Goal: Information Seeking & Learning: Understand process/instructions

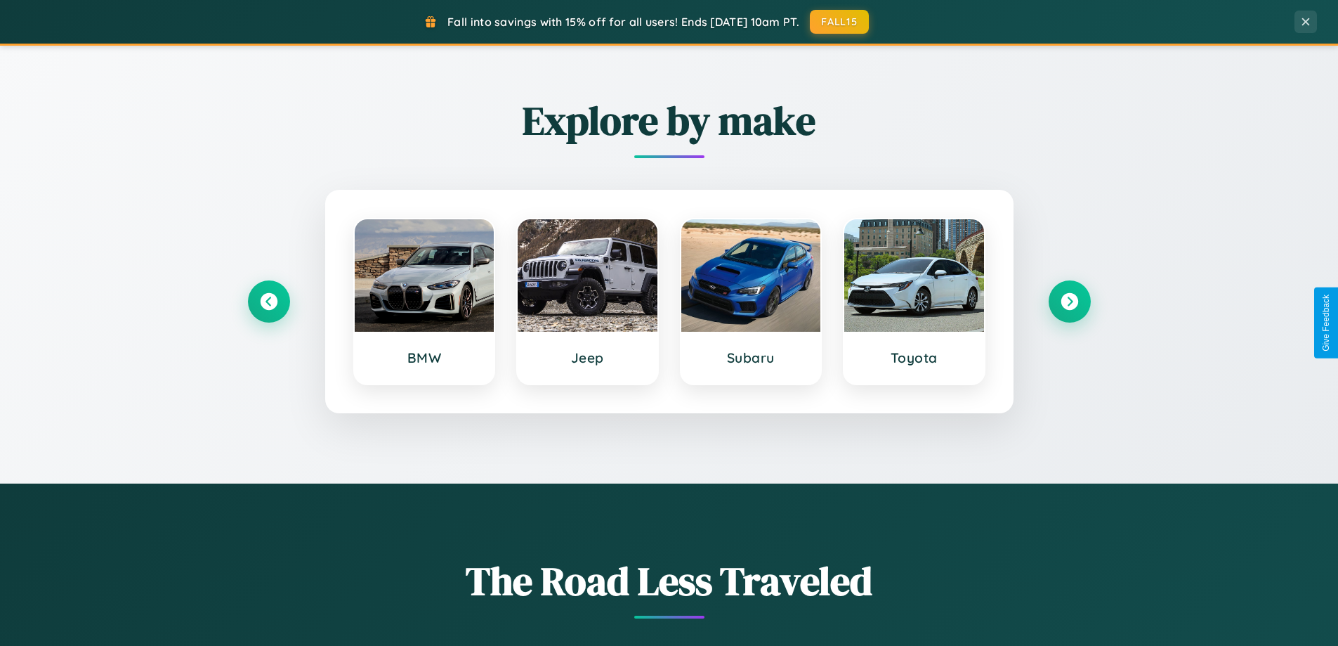
scroll to position [2704, 0]
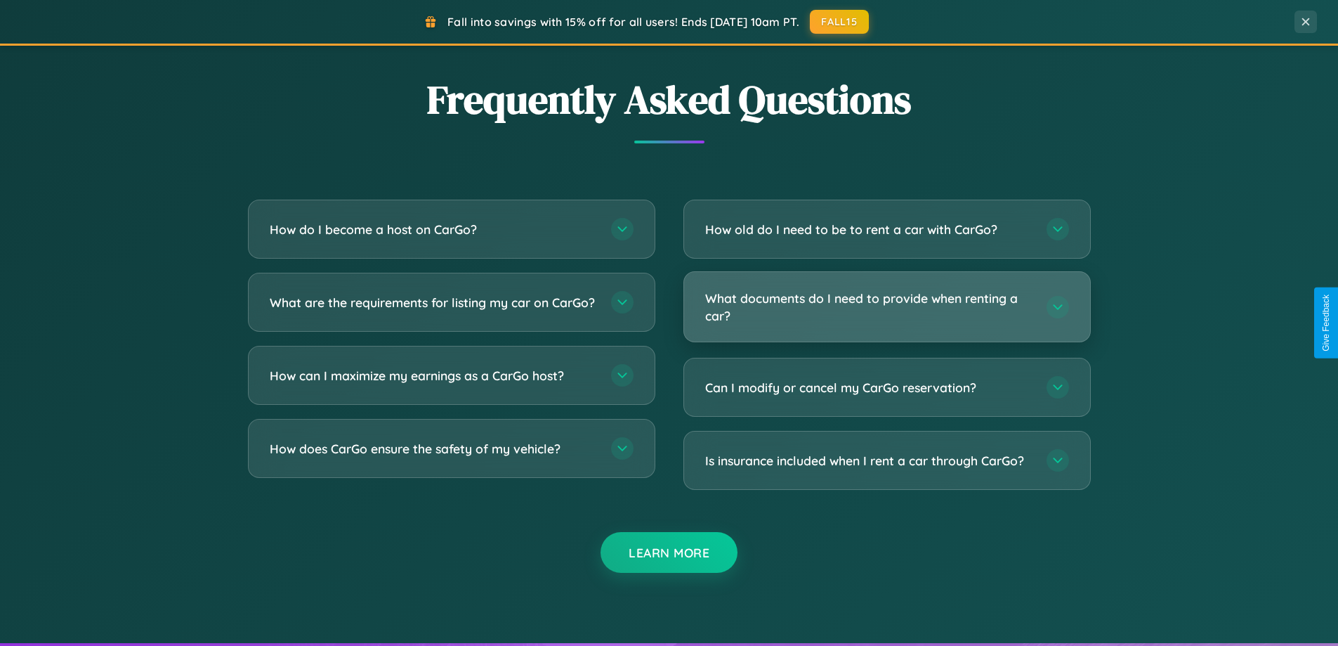
click at [887, 306] on h3 "What documents do I need to provide when renting a car?" at bounding box center [868, 306] width 327 height 34
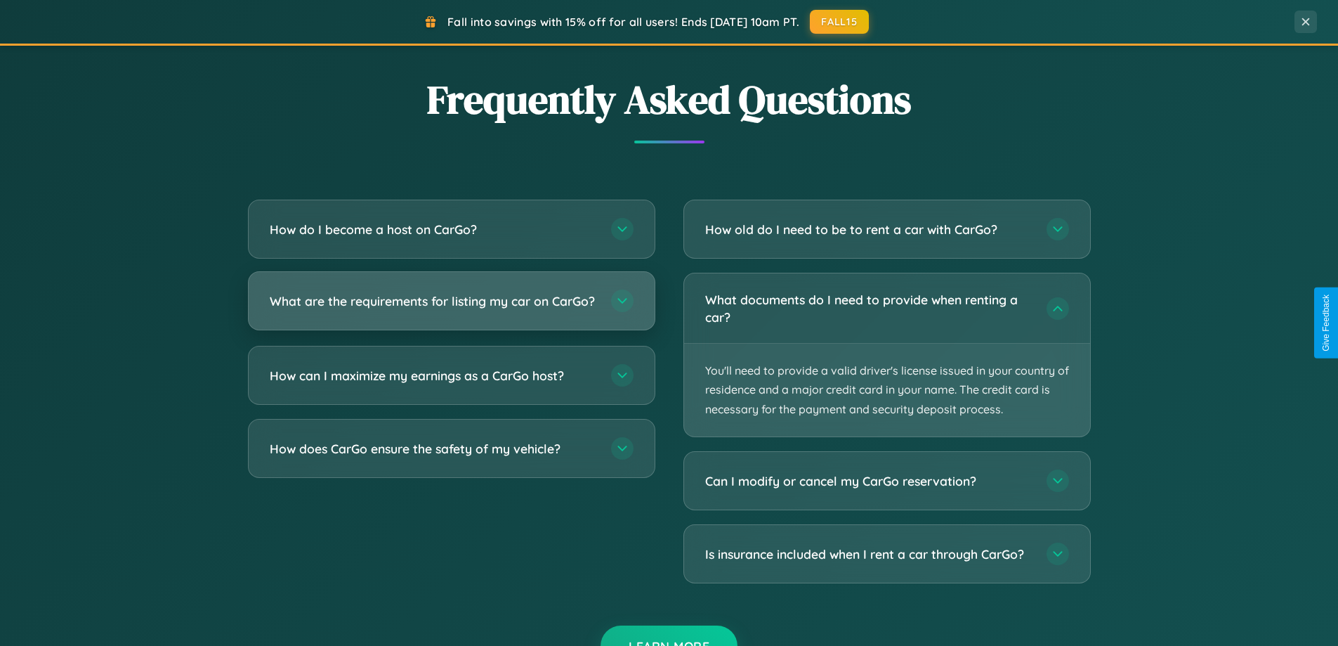
click at [451, 307] on h3 "What are the requirements for listing my car on CarGo?" at bounding box center [433, 301] width 327 height 18
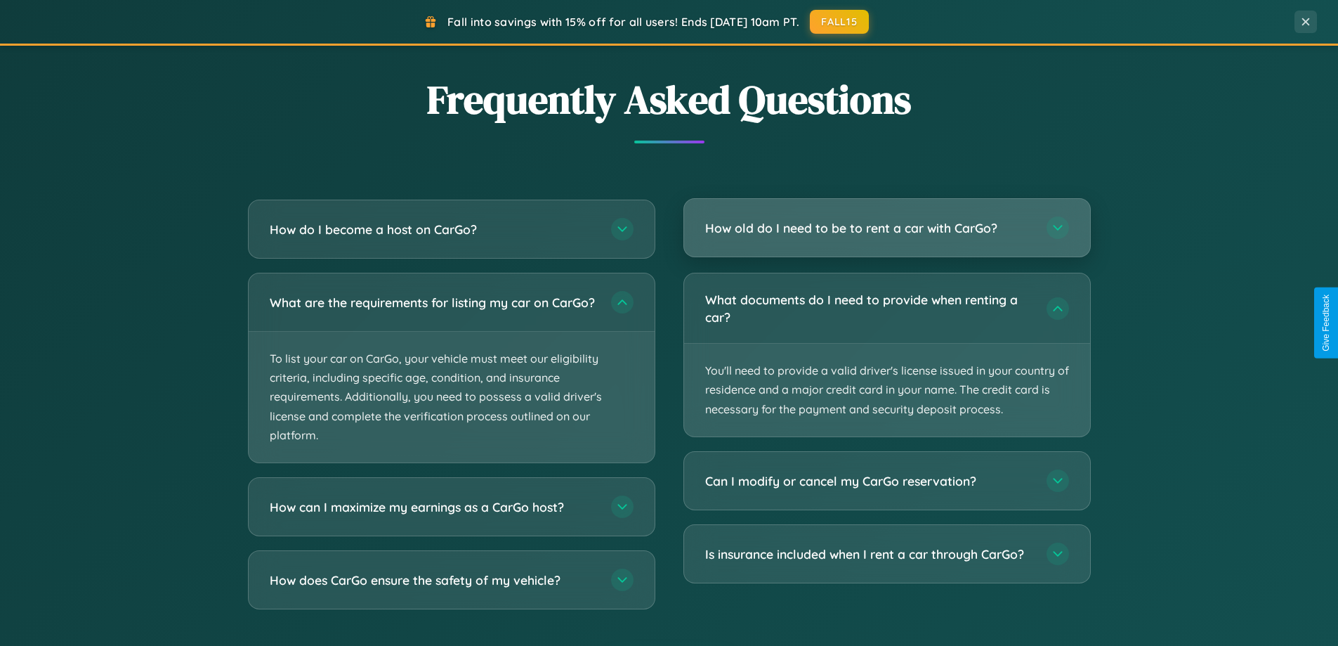
click at [887, 229] on h3 "How old do I need to be to rent a car with CarGo?" at bounding box center [868, 228] width 327 height 18
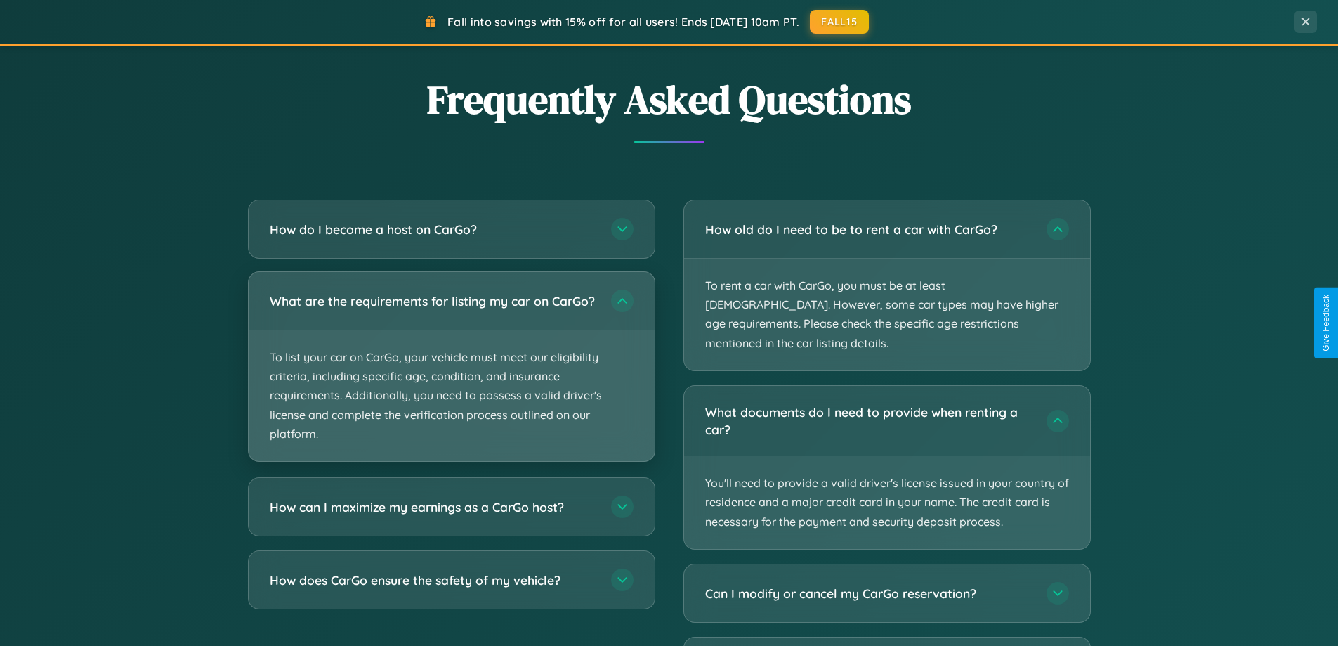
click at [451, 374] on p "To list your car on CarGo, your vehicle must meet our eligibility criteria, inc…" at bounding box center [452, 395] width 406 height 131
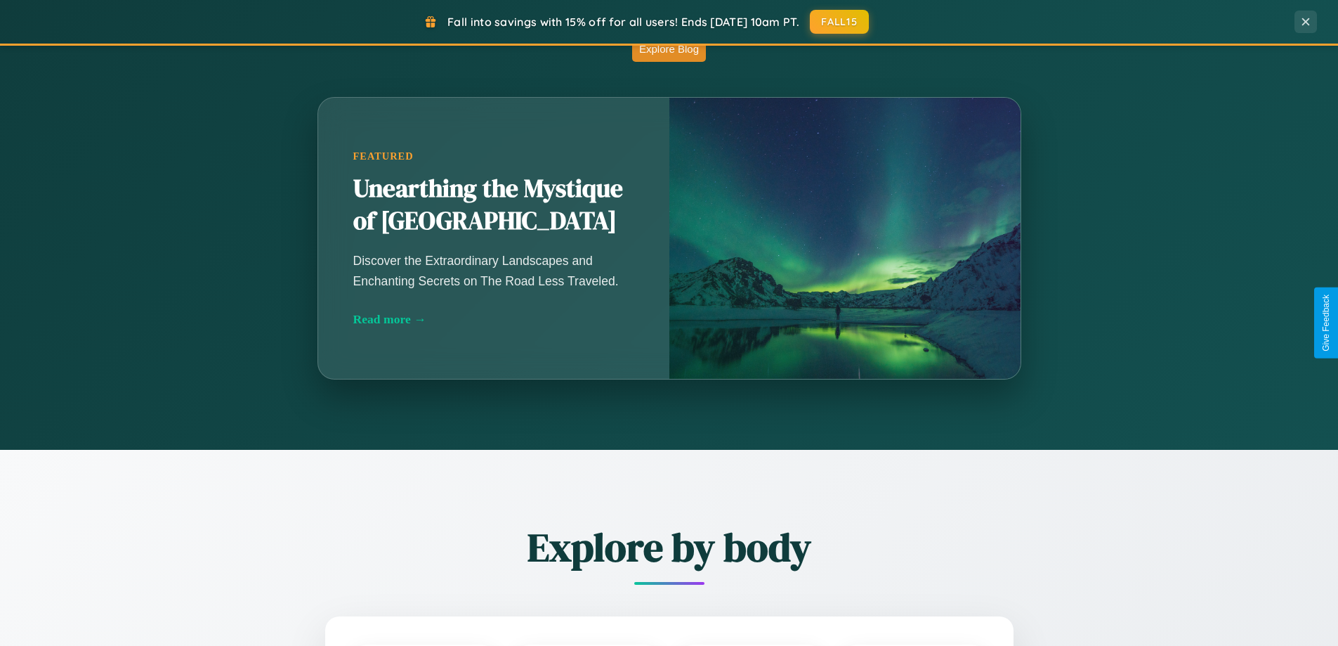
scroll to position [0, 0]
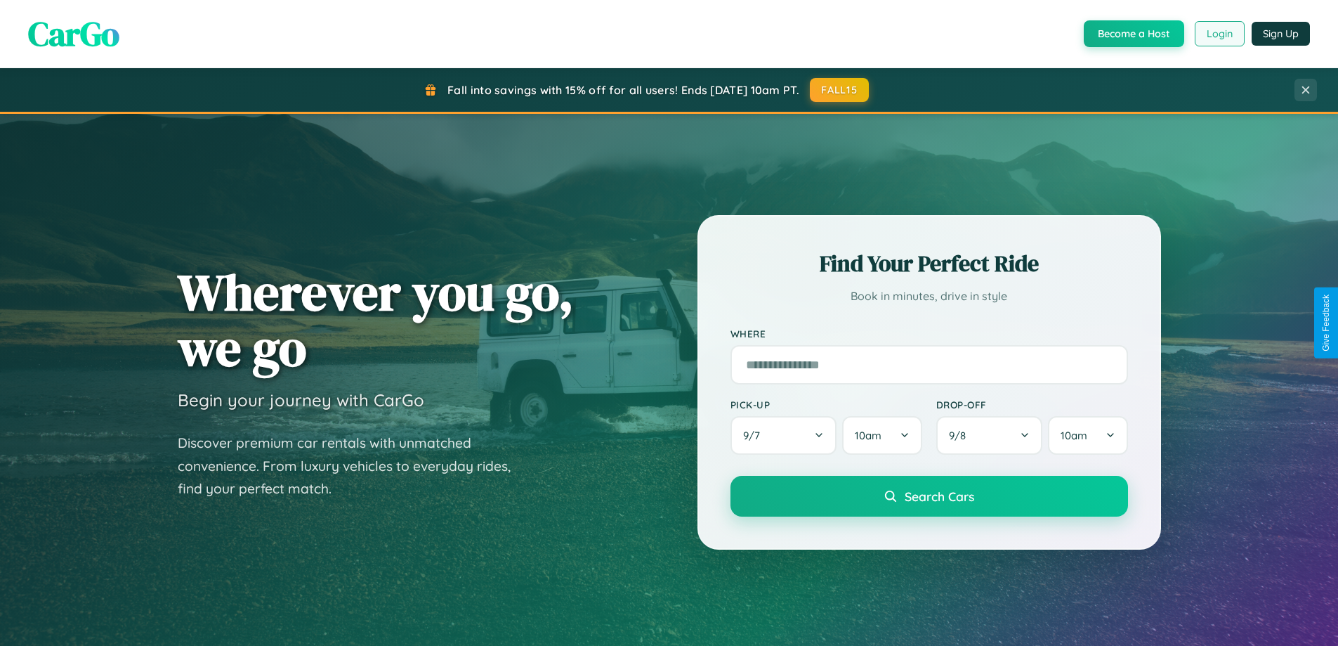
click at [1219, 34] on button "Login" at bounding box center [1220, 33] width 50 height 25
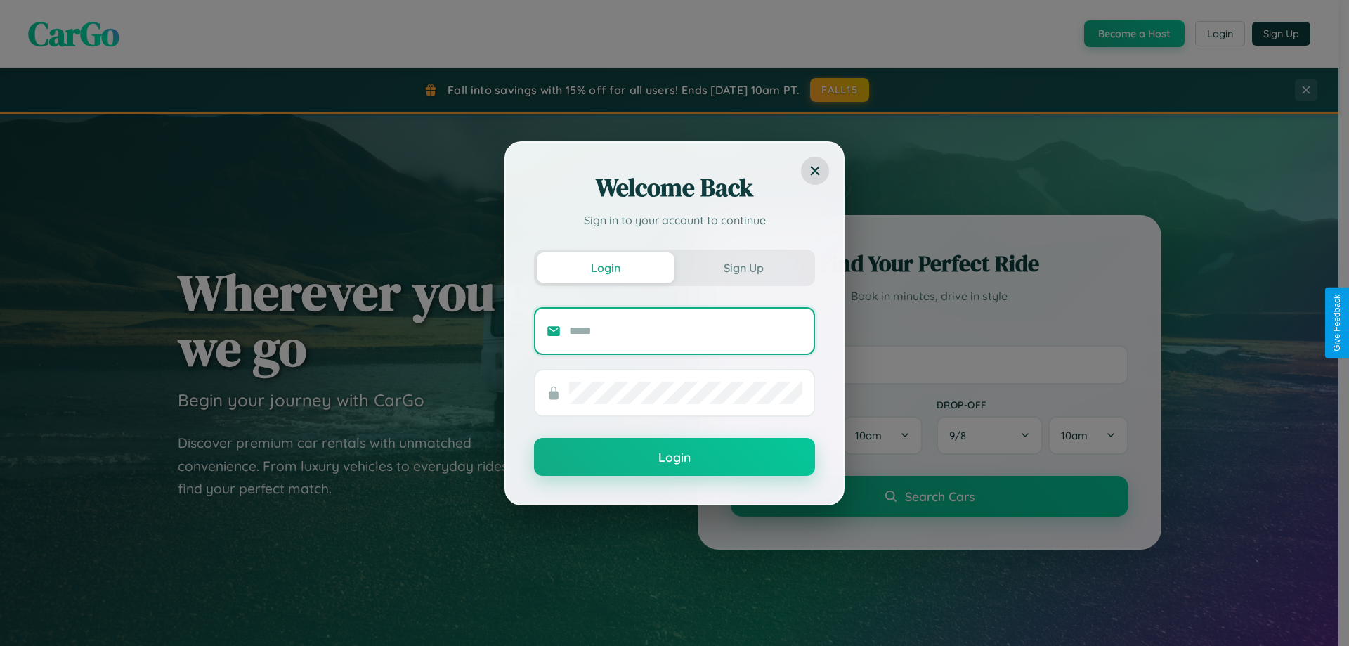
click at [686, 330] on input "text" at bounding box center [685, 331] width 233 height 22
type input "**********"
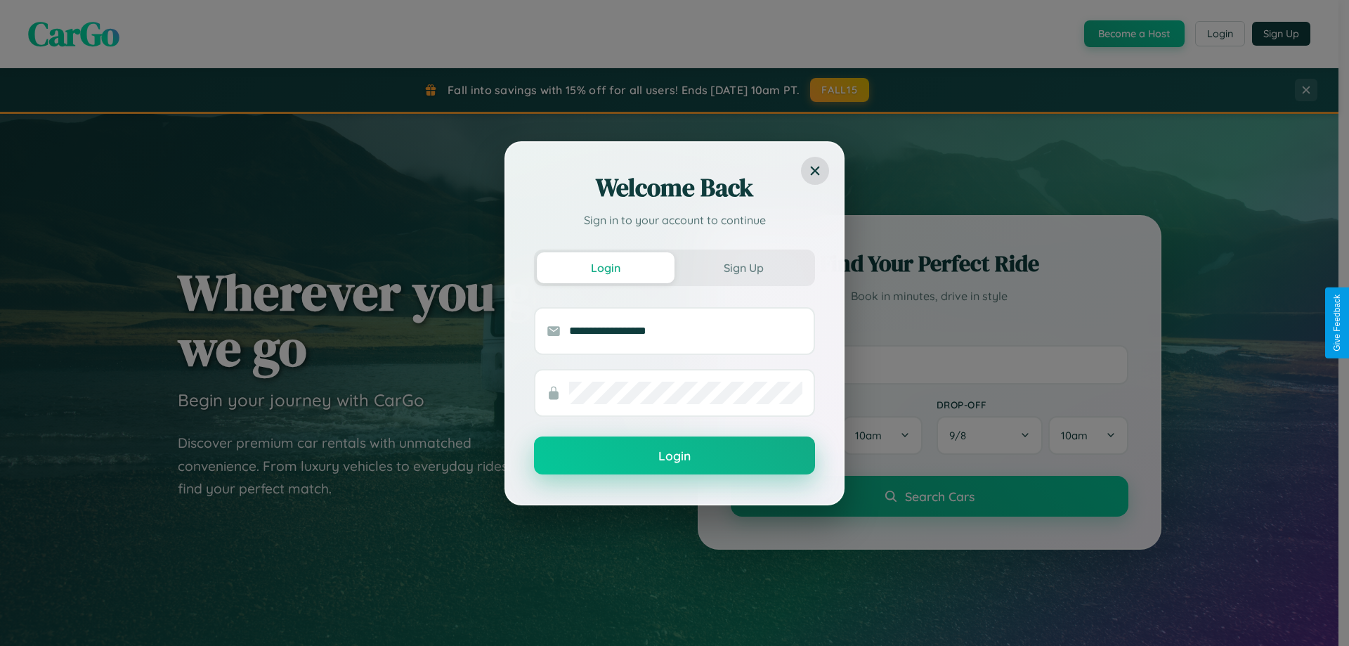
click at [675, 456] on button "Login" at bounding box center [674, 455] width 281 height 38
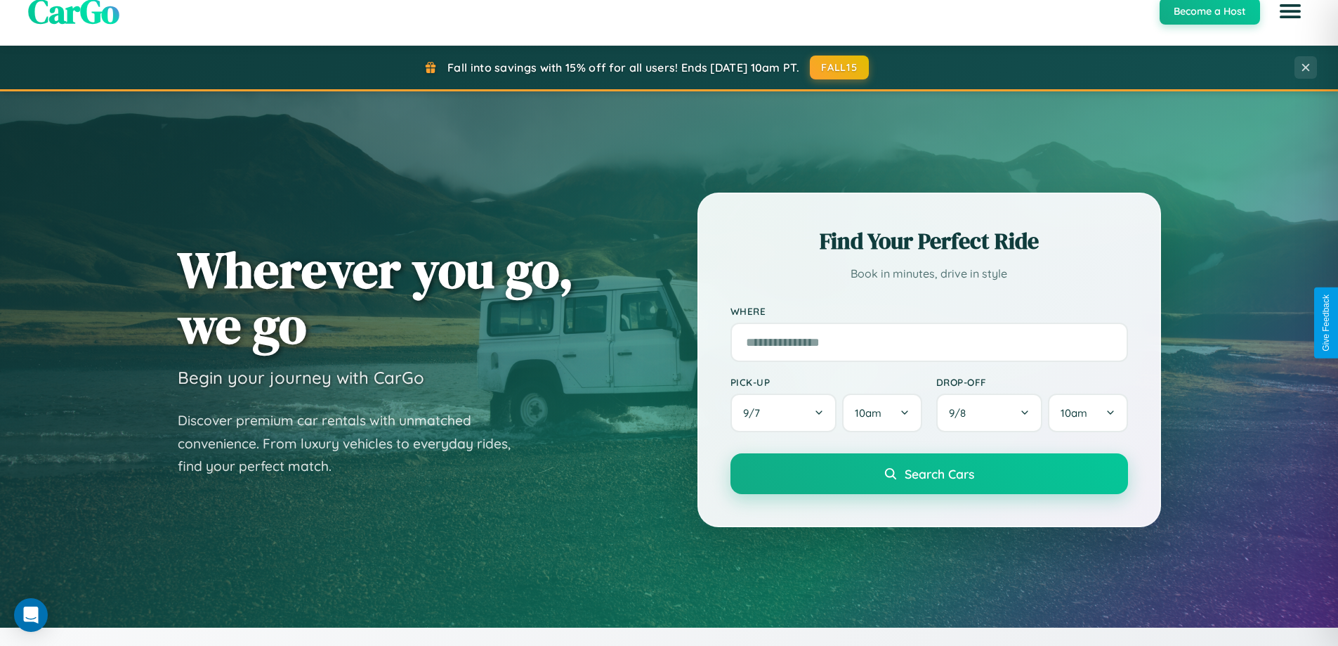
scroll to position [2258, 0]
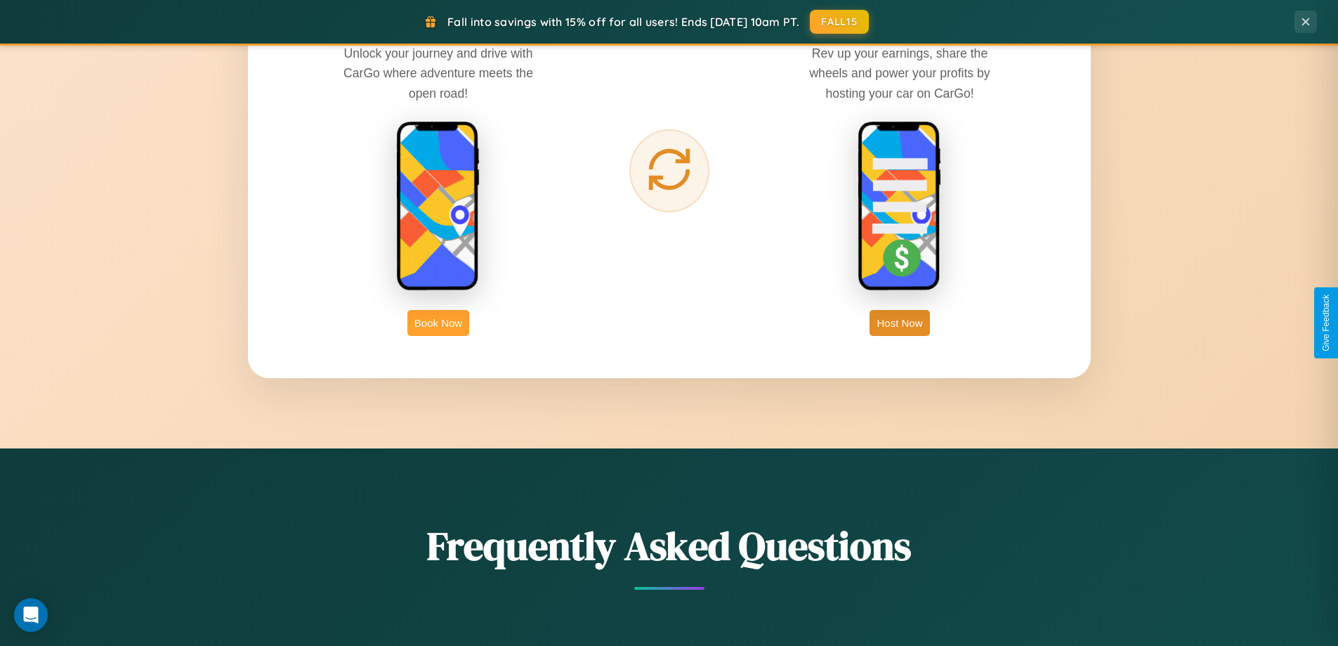
click at [438, 323] on button "Book Now" at bounding box center [439, 323] width 62 height 26
